Goal: Task Accomplishment & Management: Use online tool/utility

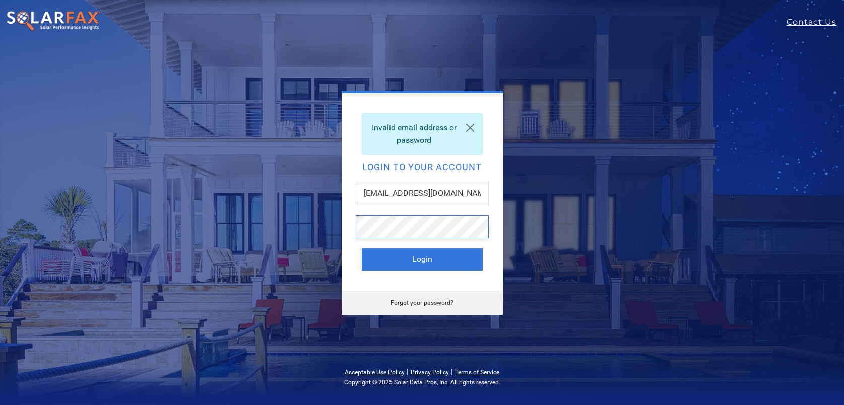
click at [362, 248] on button "Login" at bounding box center [422, 259] width 121 height 22
